Goal: Find specific page/section: Find specific page/section

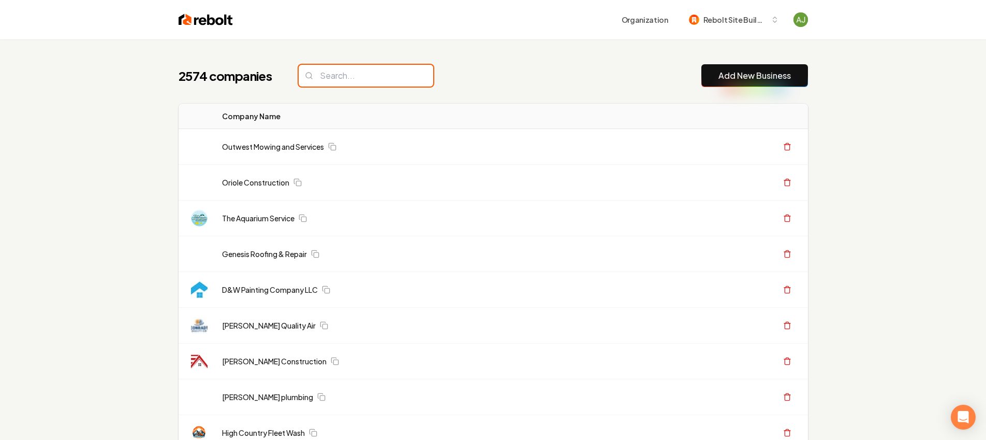
click at [353, 75] on input "search" at bounding box center [366, 76] width 135 height 22
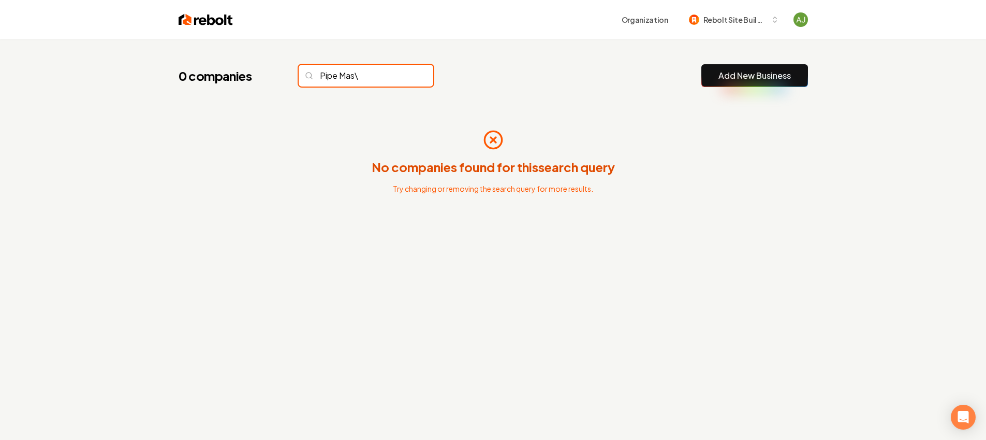
type input "Pipe Mas"
click at [400, 78] on input "Pipe Mas" at bounding box center [366, 76] width 135 height 22
click at [402, 76] on input "Pipe Mas" at bounding box center [366, 76] width 135 height 22
